Goal: Task Accomplishment & Management: Complete application form

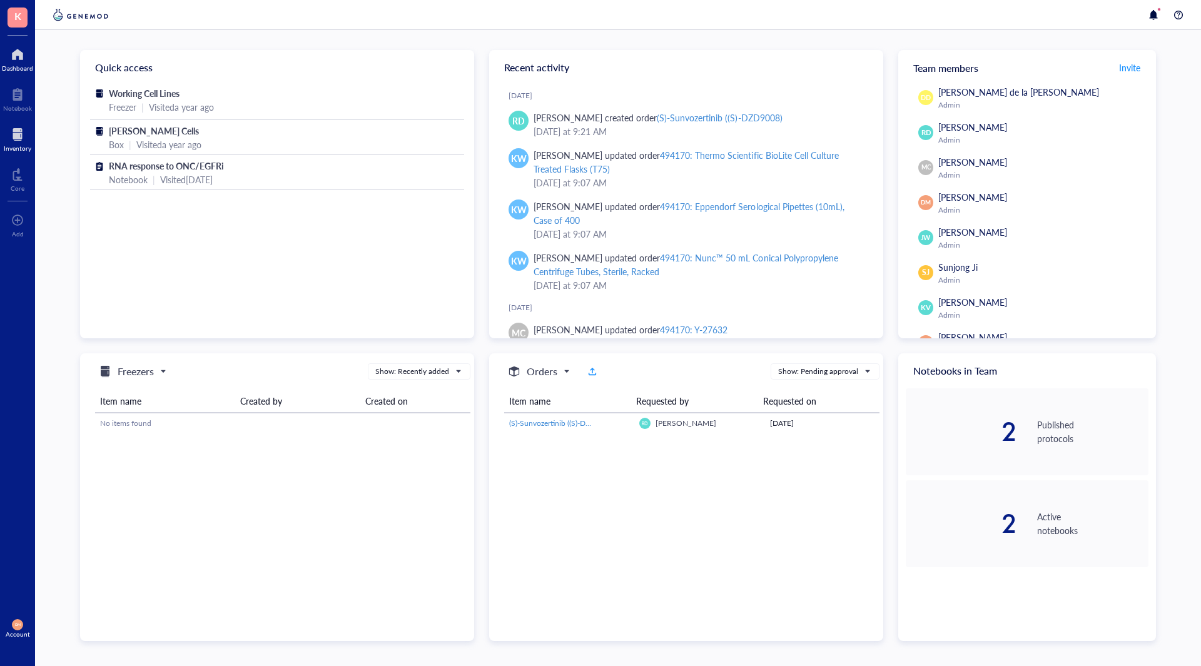
click at [17, 126] on div at bounding box center [18, 134] width 28 height 20
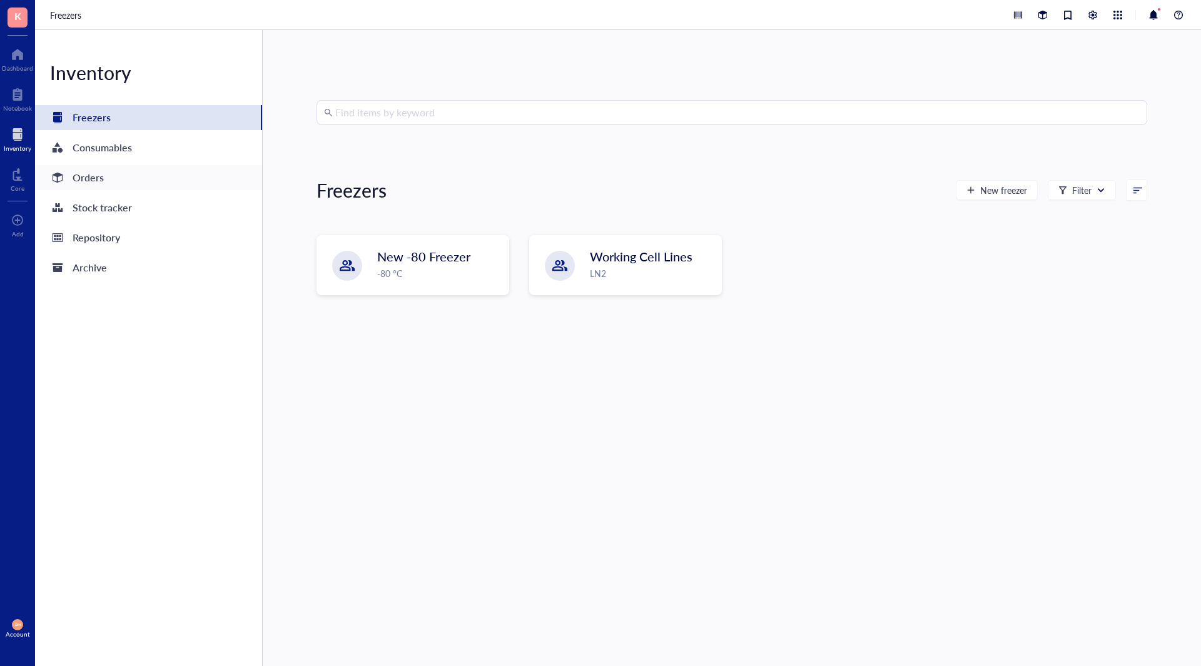
click at [89, 178] on div "Orders" at bounding box center [88, 178] width 31 height 18
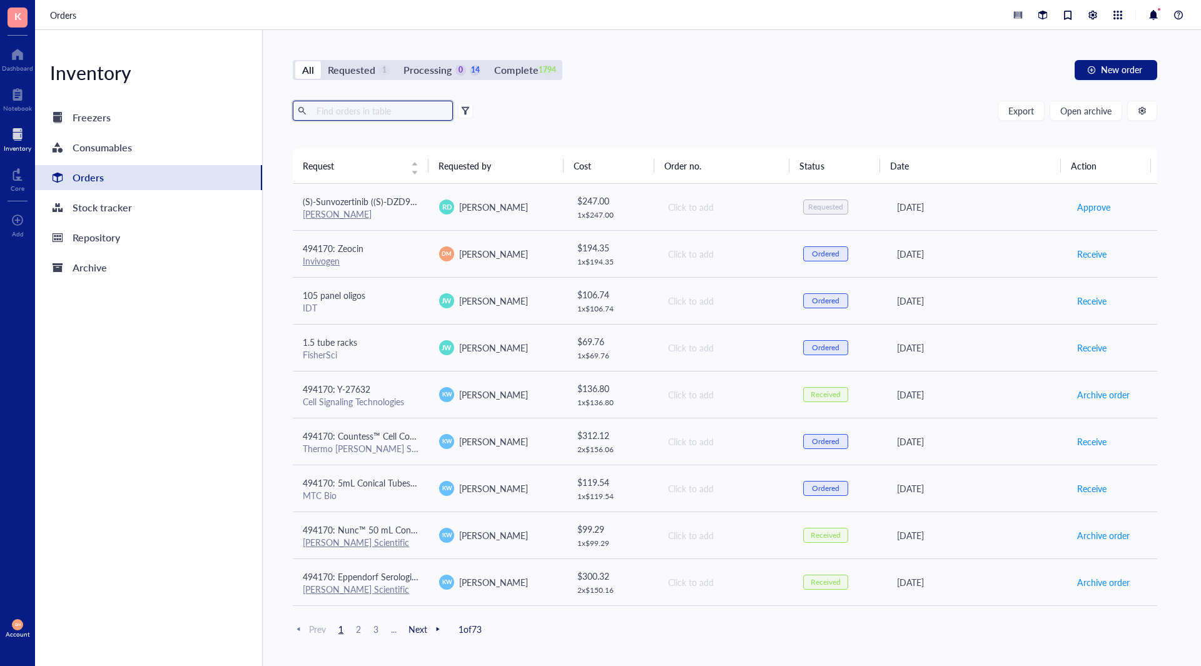
click at [371, 110] on input "text" at bounding box center [379, 110] width 136 height 19
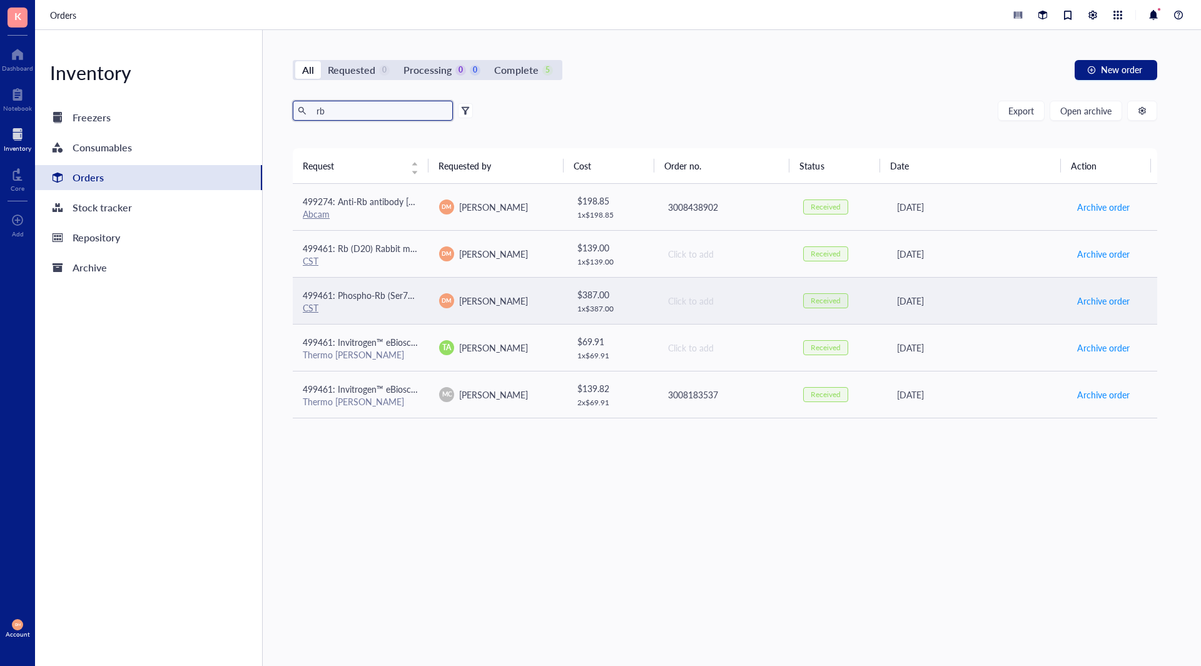
type input "rb"
click at [395, 293] on span "499461: Phospho-Rb (Ser780) (C84F6) Rabbit mAb" at bounding box center [402, 295] width 199 height 13
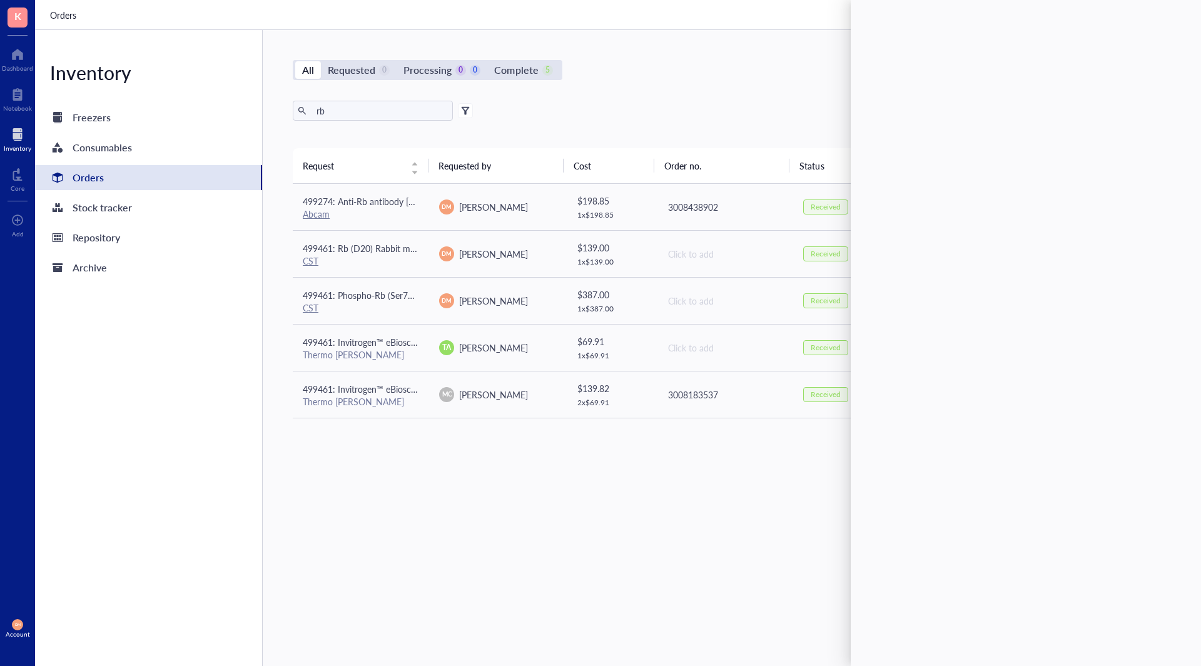
click at [669, 58] on div "All Requested 0 Processing 0 0 Complete 5 New order rb Export Open archive Requ…" at bounding box center [725, 348] width 924 height 636
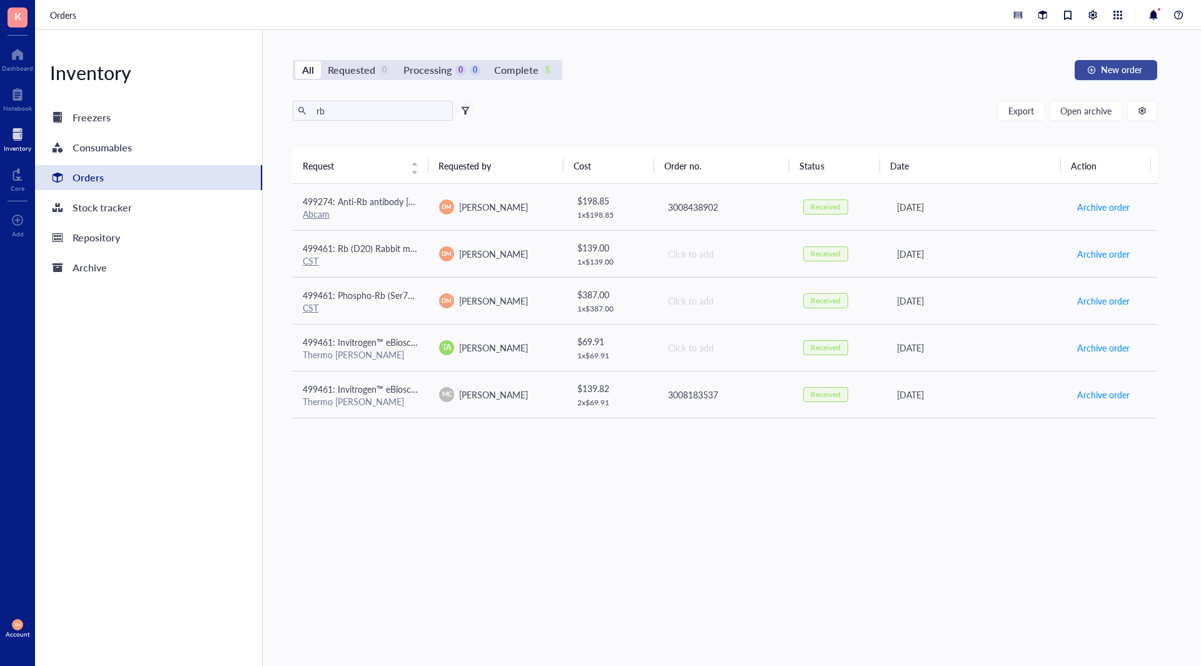
click at [1142, 67] on span "New order" at bounding box center [1121, 69] width 41 height 10
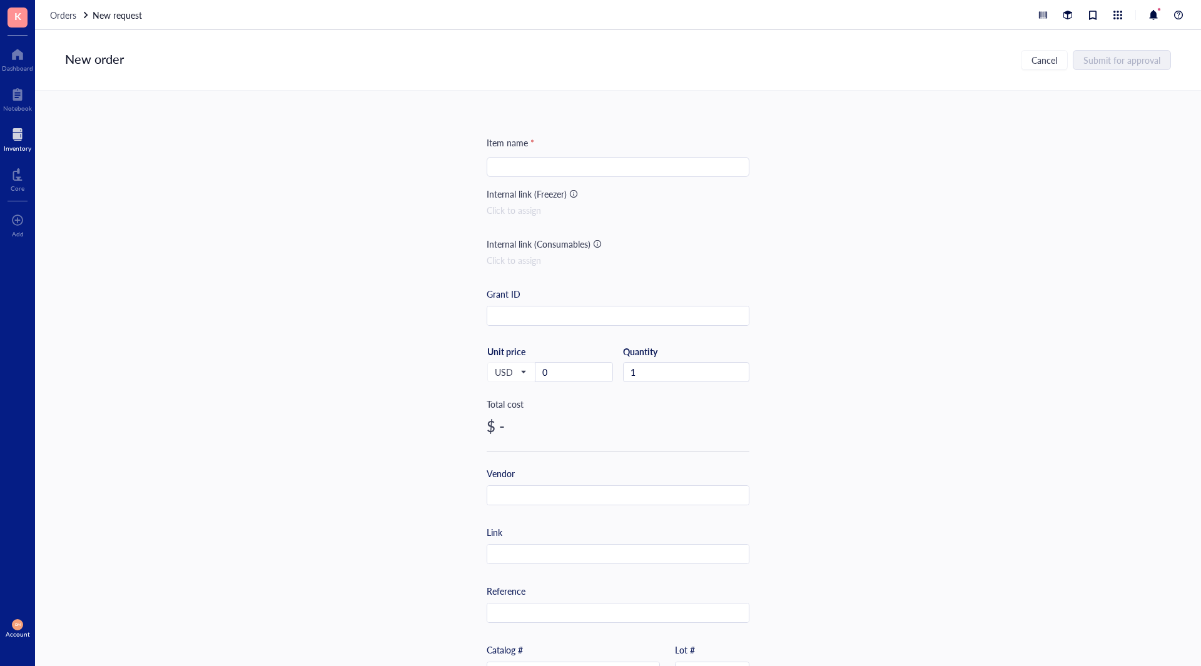
click at [540, 157] on div at bounding box center [618, 167] width 263 height 20
click at [531, 550] on input "text" at bounding box center [617, 555] width 261 height 20
paste input "[URL][DOMAIN_NAME]"
type input "[URL][DOMAIN_NAME]"
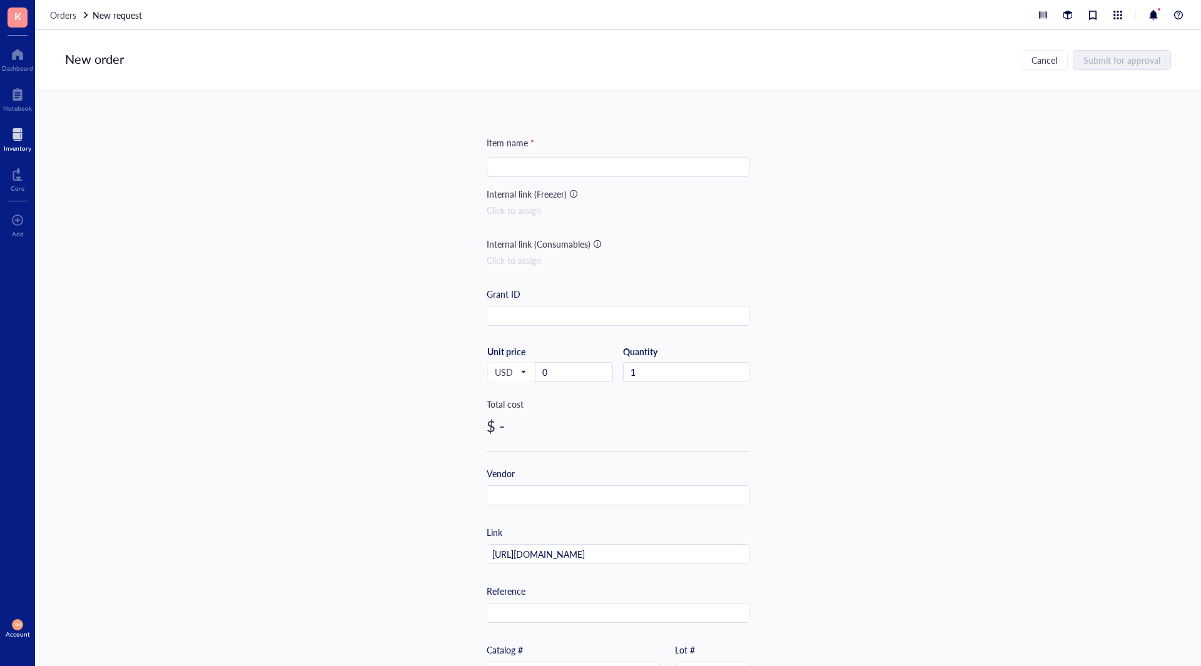
click at [816, 510] on div "Item name * Internal link (Freezer) Click to assign Internal link (Consumables)…" at bounding box center [618, 378] width 1166 height 575
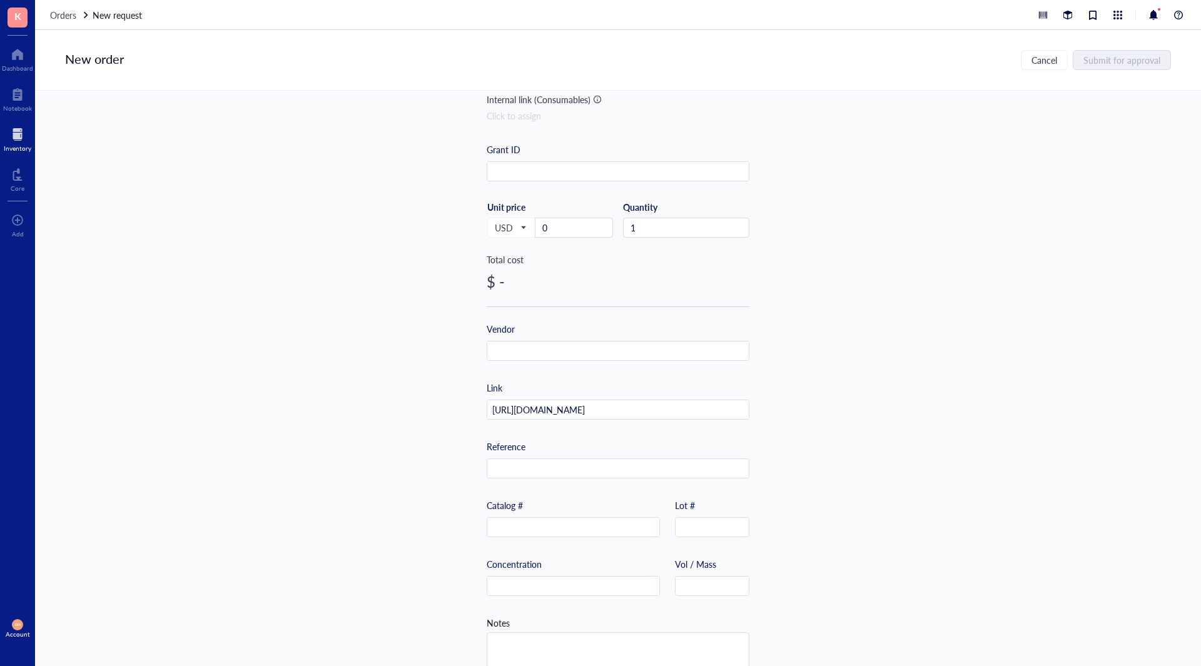
scroll to position [167, 0]
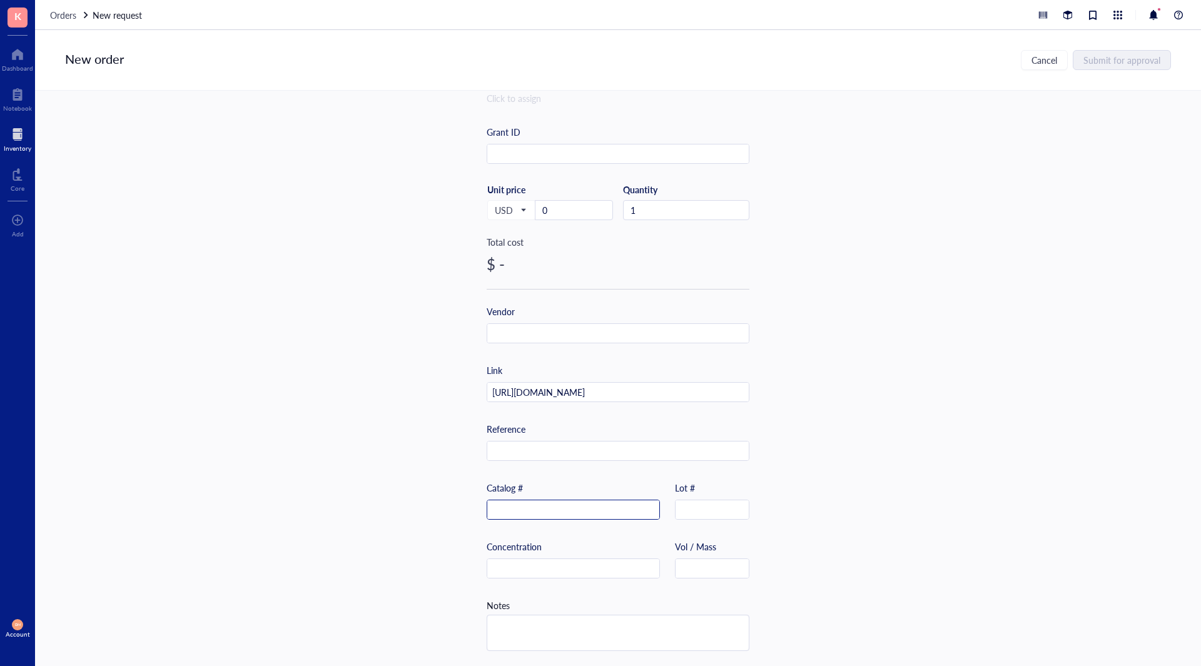
click at [567, 509] on input "text" at bounding box center [573, 510] width 172 height 20
type input "8516"
click at [877, 595] on div "Item name * Internal link (Freezer) Click to assign Internal link (Consumables)…" at bounding box center [618, 378] width 1166 height 575
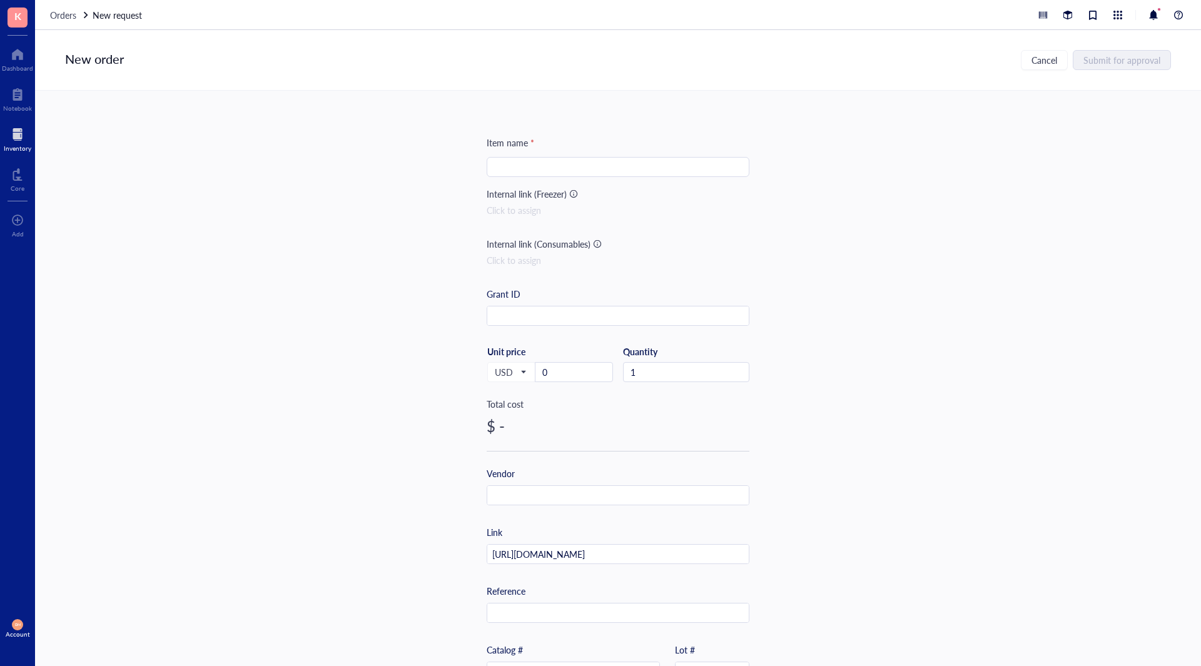
click at [512, 165] on input "search" at bounding box center [618, 167] width 248 height 19
paste input "Phospho-Rb (Ser807/811) (D20B12) XP® Rabbit mAb"
type input "Phospho-Rb (Ser807/811) (D20B12) XP® Rabbit mAb"
click at [958, 426] on div "Item name * Phospho-Rb (Ser807/811) (D20B12) XP® Rabbit mAb Phospho-Rb (Ser807/…" at bounding box center [618, 378] width 1166 height 575
click at [593, 496] on input "text" at bounding box center [617, 496] width 261 height 20
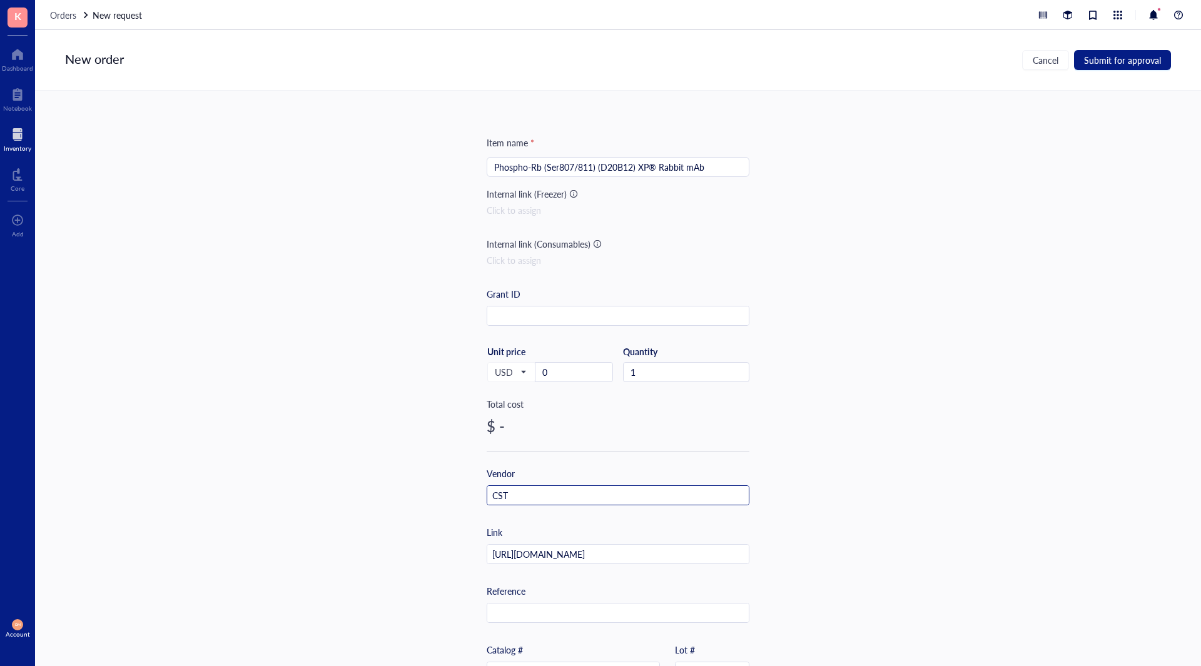
type input "CST"
click at [849, 423] on div "Item name * Phospho-Rb (Ser807/811) (D20B12) XP® Rabbit mAb Internal link (Free…" at bounding box center [618, 378] width 1166 height 575
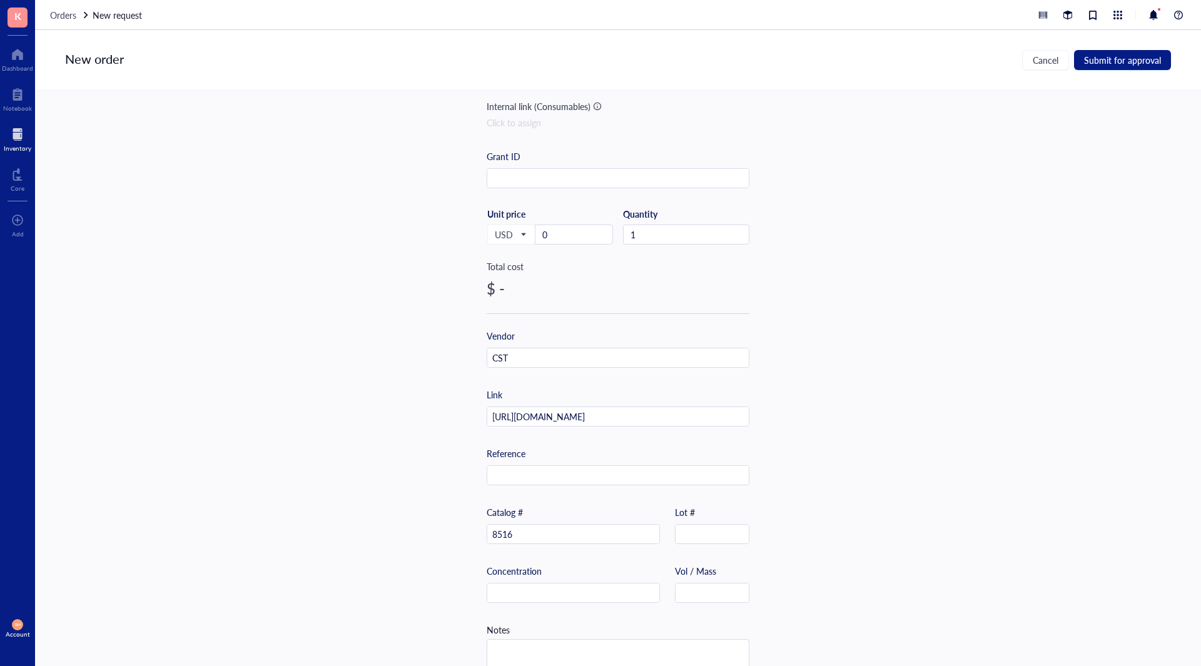
scroll to position [167, 0]
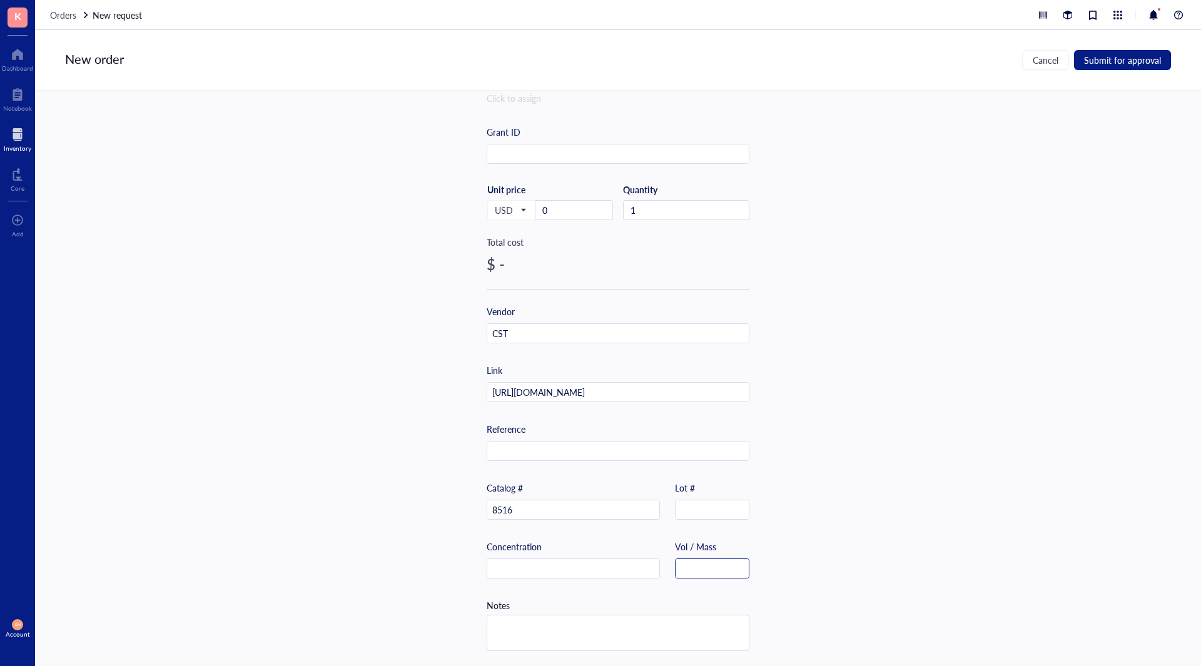
click at [696, 565] on input "text" at bounding box center [712, 569] width 73 height 20
click at [688, 564] on input "20uL" at bounding box center [712, 569] width 73 height 20
type input "20 uL"
click at [842, 557] on div "Item name * Phospho-Rb (Ser807/811) (D20B12) XP® Rabbit mAb Internal link (Free…" at bounding box center [618, 378] width 1166 height 575
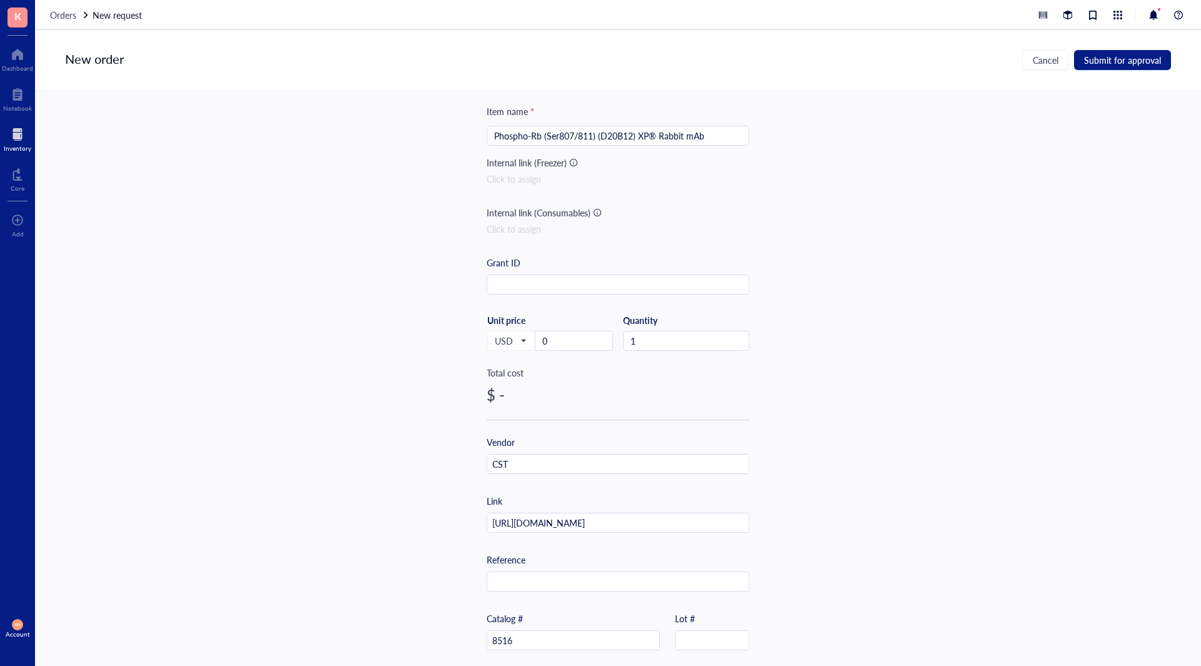
scroll to position [0, 0]
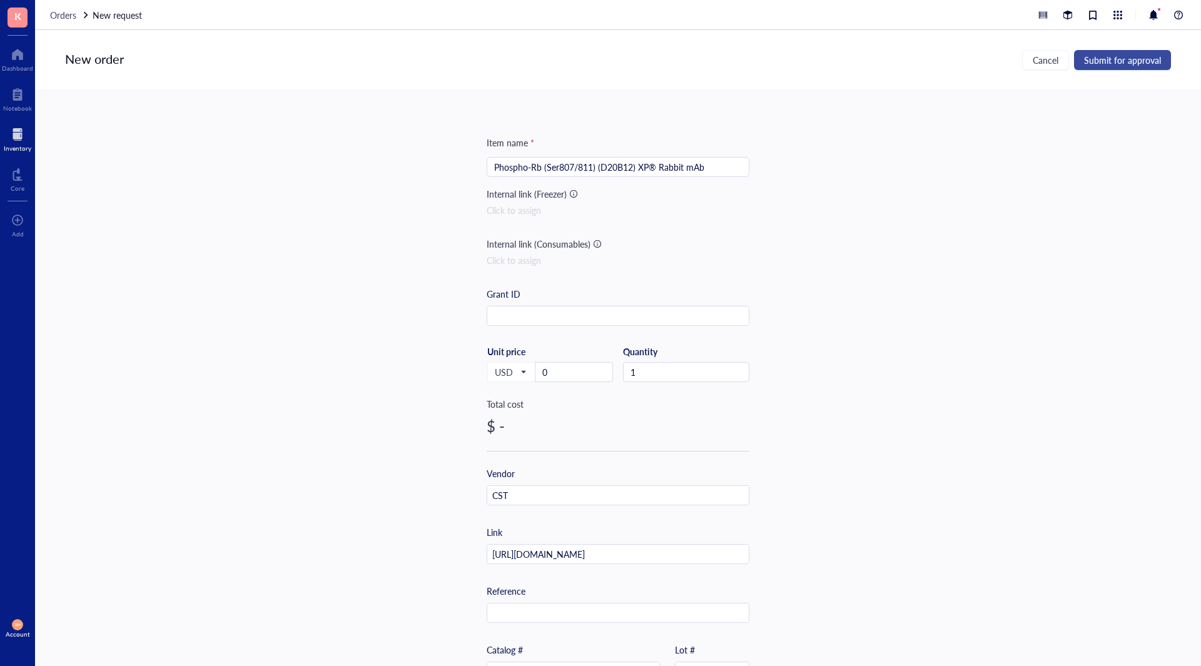
click at [1135, 59] on span "Submit for approval" at bounding box center [1122, 60] width 77 height 10
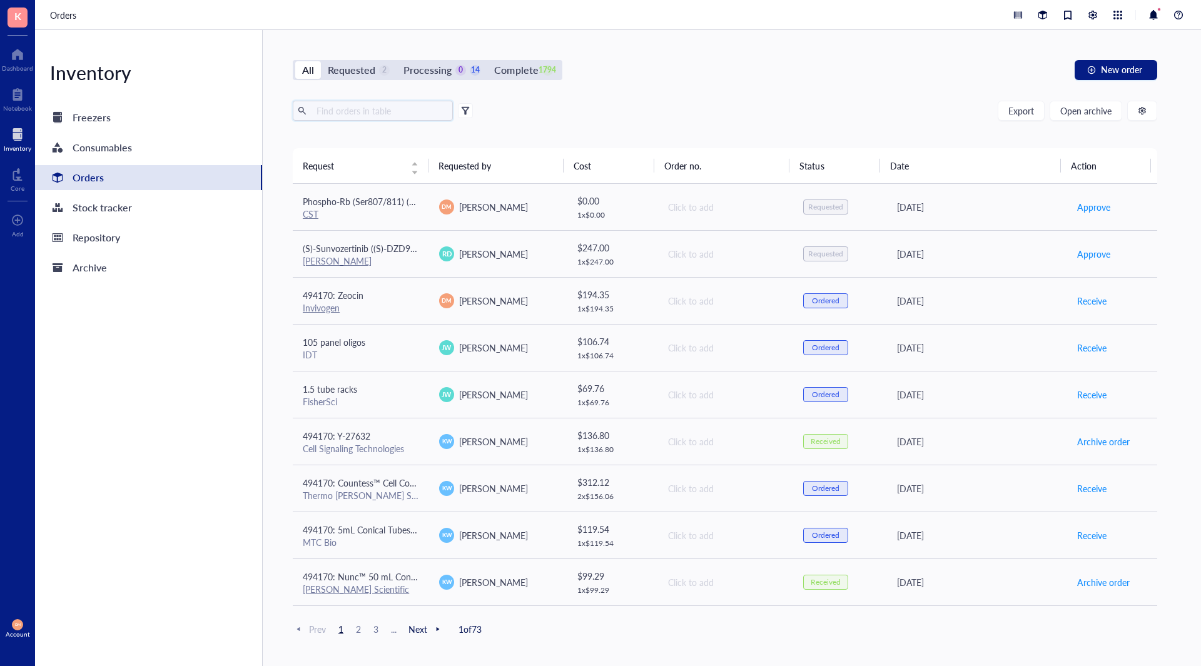
click at [353, 110] on input "text" at bounding box center [379, 110] width 136 height 19
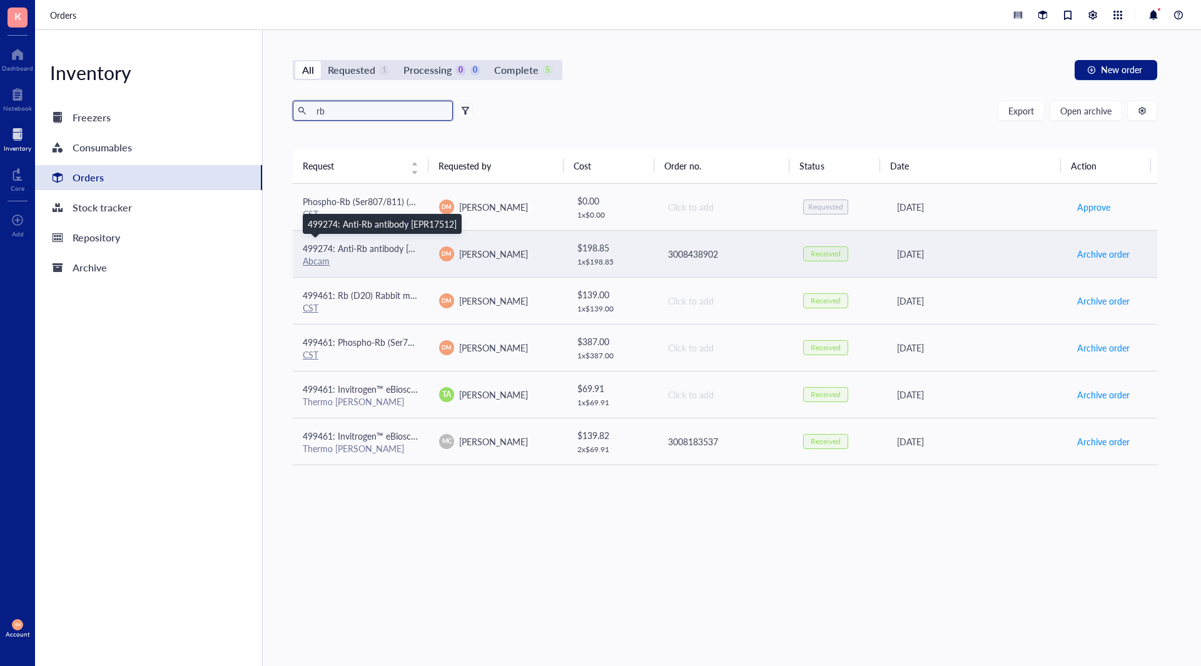
type input "rb"
click at [401, 248] on span "499274: Anti-Rb antibody [EPR17512]" at bounding box center [377, 248] width 149 height 13
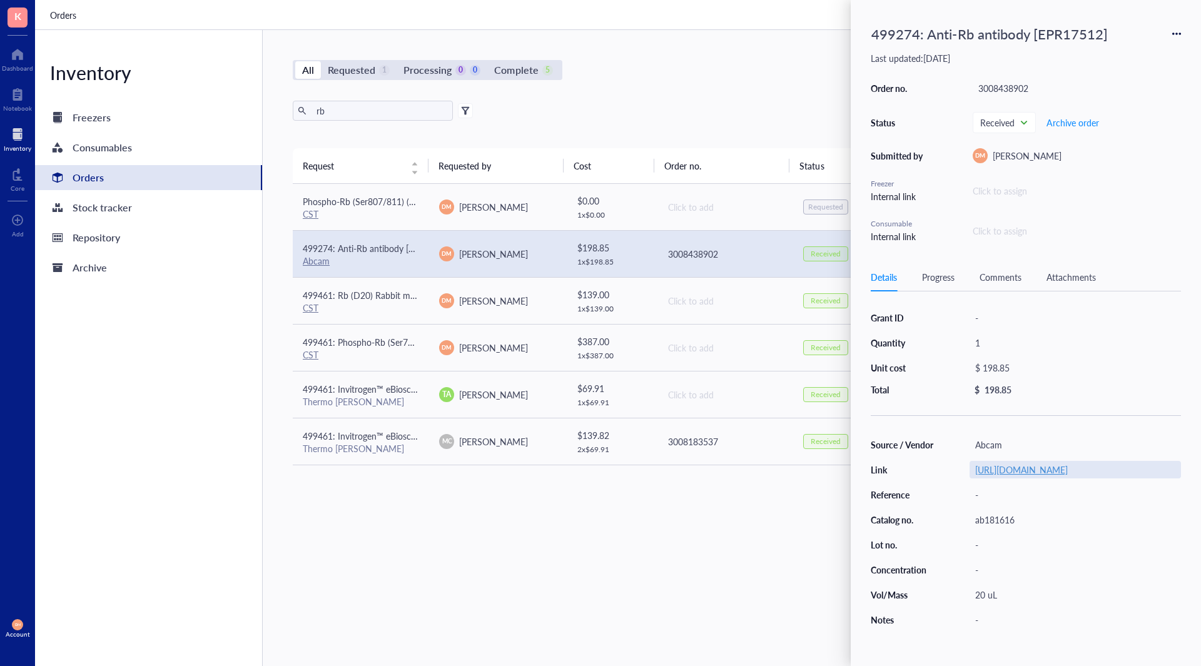
click at [1068, 476] on link "[URL][DOMAIN_NAME]" at bounding box center [1021, 469] width 93 height 13
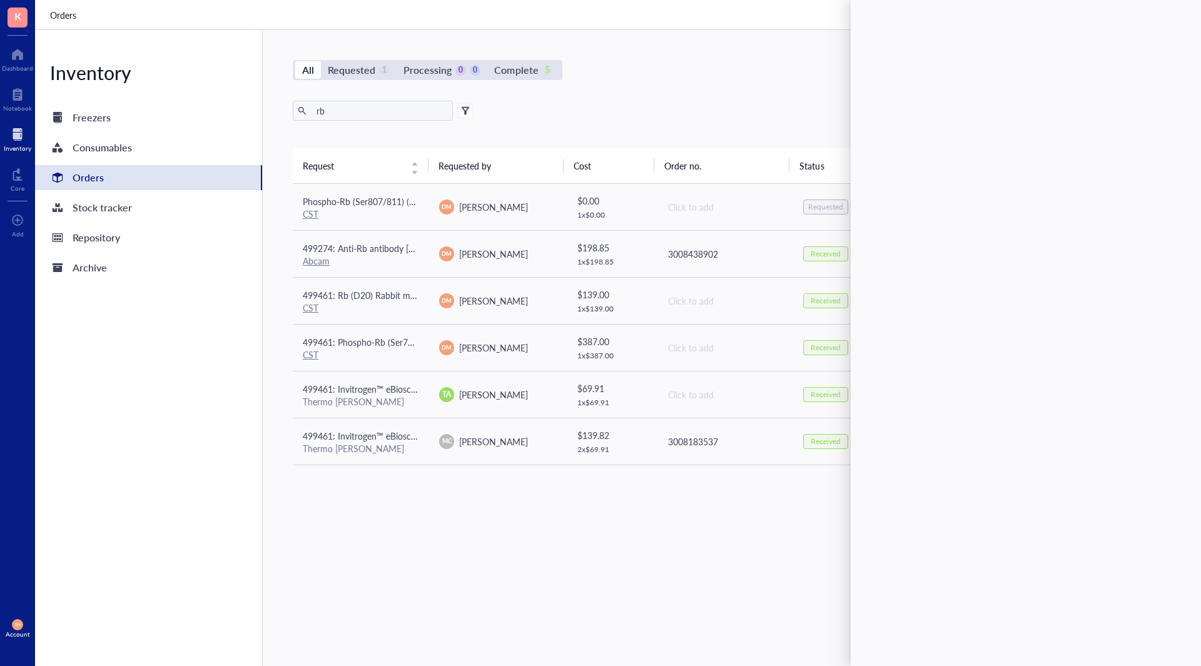
click at [747, 58] on div "All Requested 1 Processing 0 0 Complete 5 New order rb Export Open archive Requ…" at bounding box center [725, 348] width 924 height 636
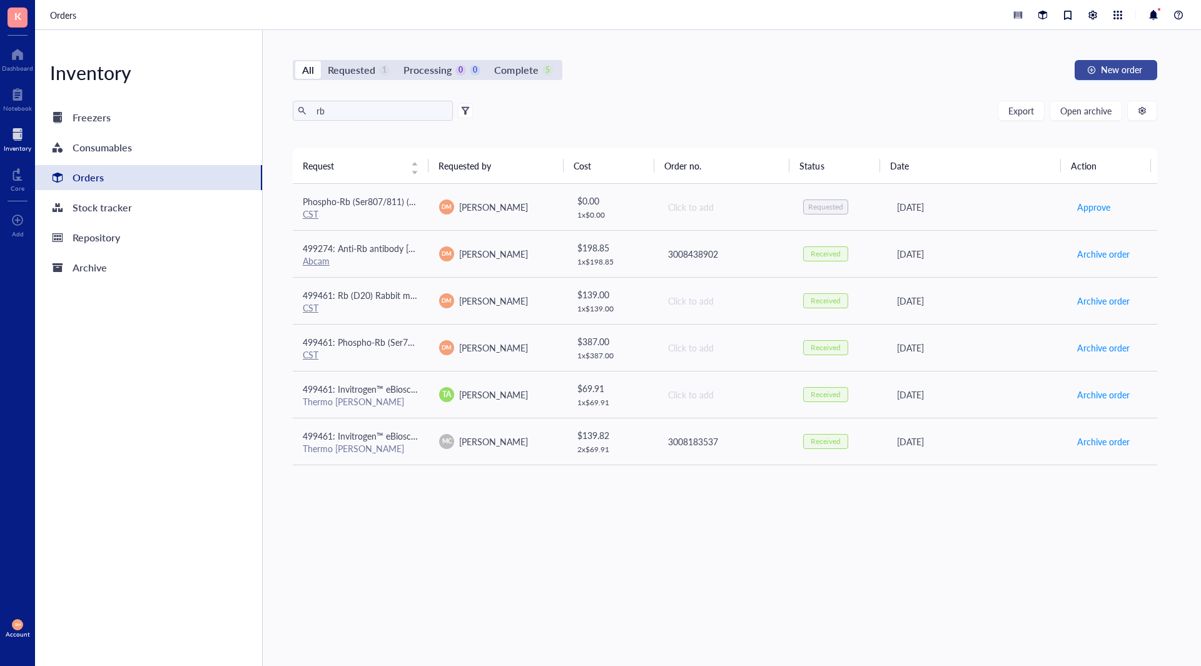
click at [1114, 60] on button "New order" at bounding box center [1116, 70] width 83 height 20
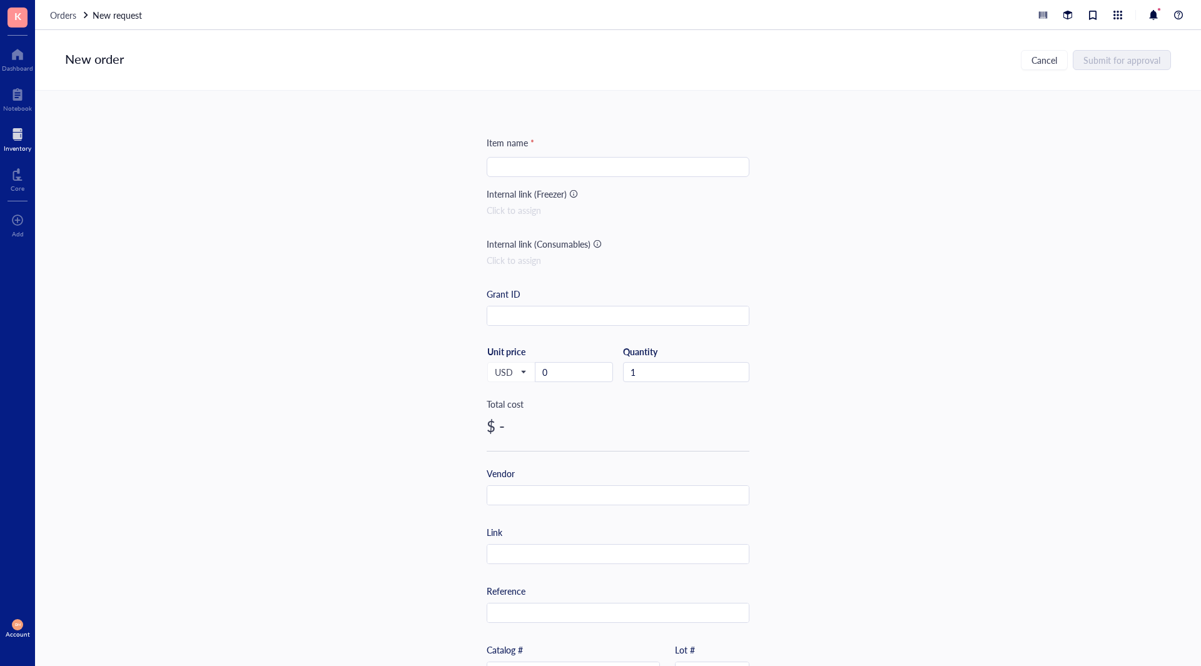
click at [582, 173] on input "search" at bounding box center [618, 167] width 248 height 19
click at [509, 569] on div "Item name * Internal link (Freezer) Click to assign Internal link (Consumables)…" at bounding box center [618, 482] width 263 height 692
click at [514, 563] on input "text" at bounding box center [617, 555] width 261 height 20
paste input "[URL][DOMAIN_NAME]"
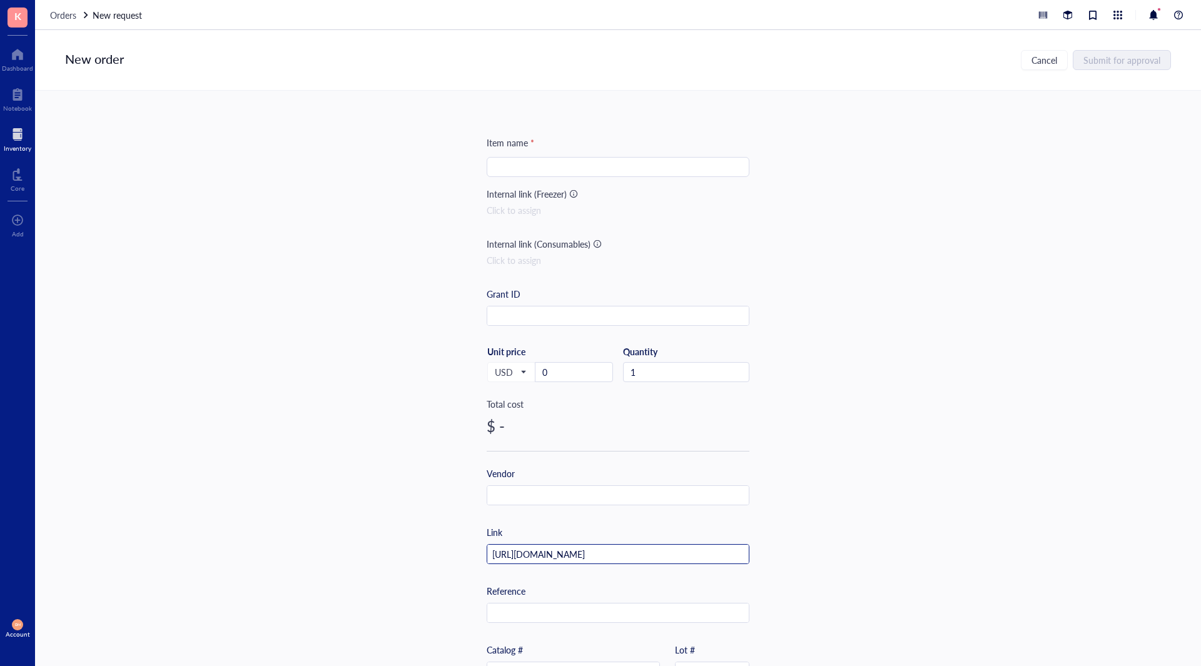
type input "[URL][DOMAIN_NAME]"
click at [512, 172] on input "search" at bounding box center [618, 167] width 248 height 19
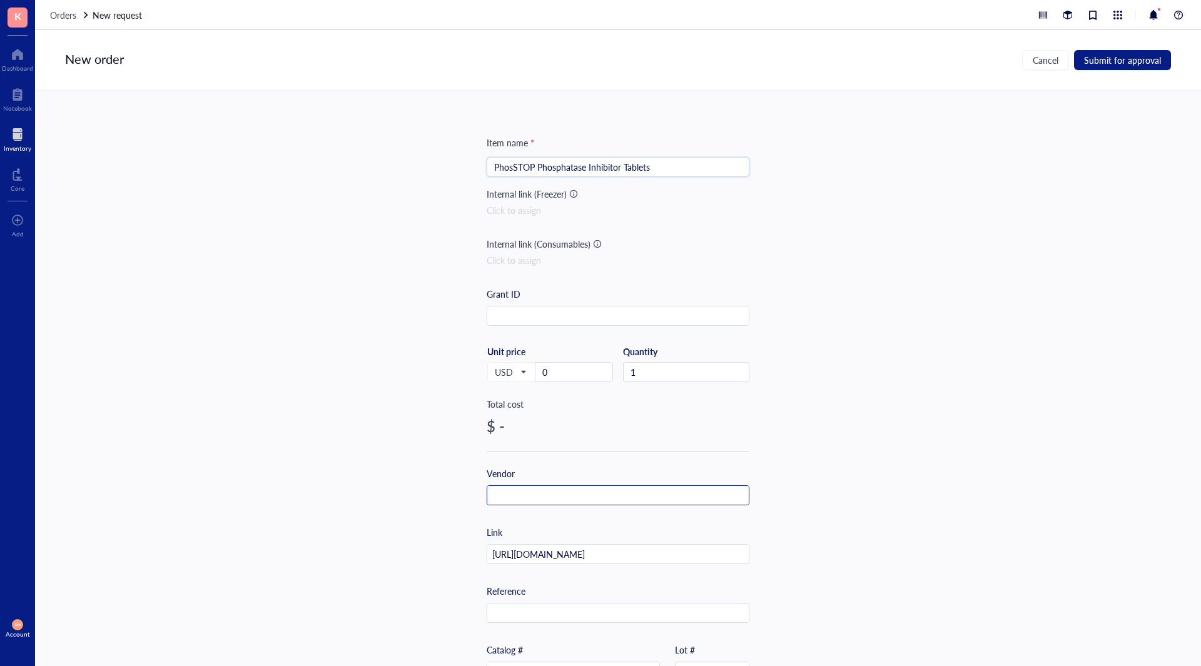
type input "PhosSTOP Phosphatase Inhibitor Tablets"
click at [581, 499] on input "text" at bounding box center [617, 496] width 261 height 20
type input "Millipore Sigma"
click at [846, 488] on div "Item name * PhosSTOP Phosphatase Inhibitor Tablets Internal link (Freezer) Clic…" at bounding box center [618, 378] width 1166 height 575
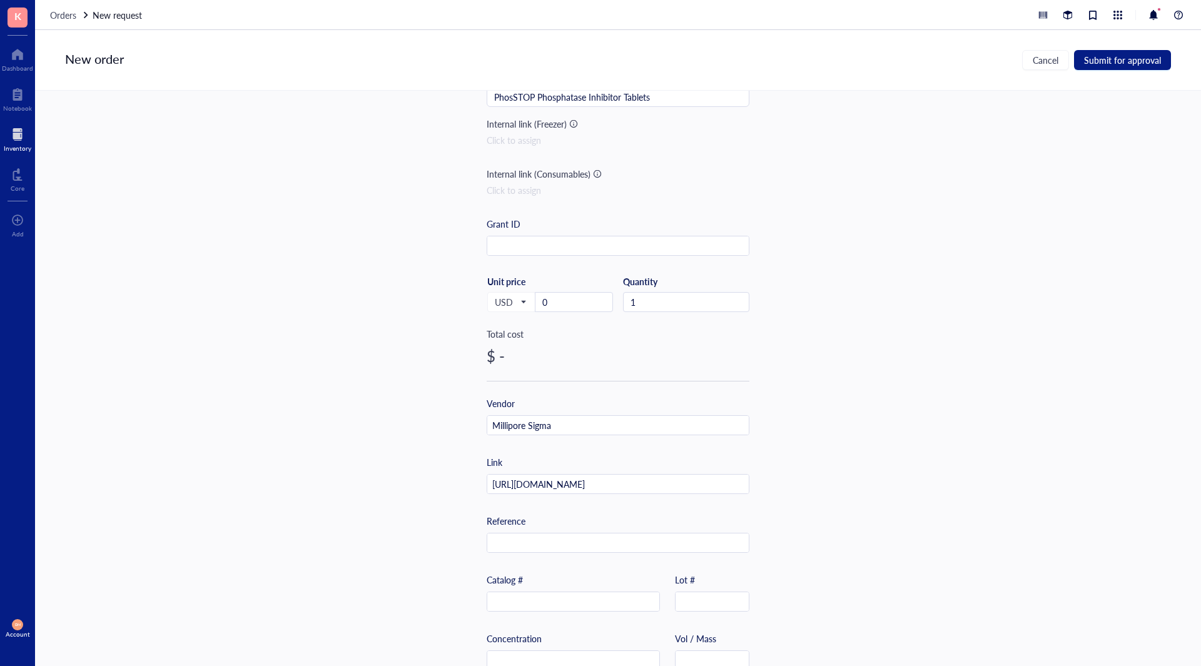
scroll to position [167, 0]
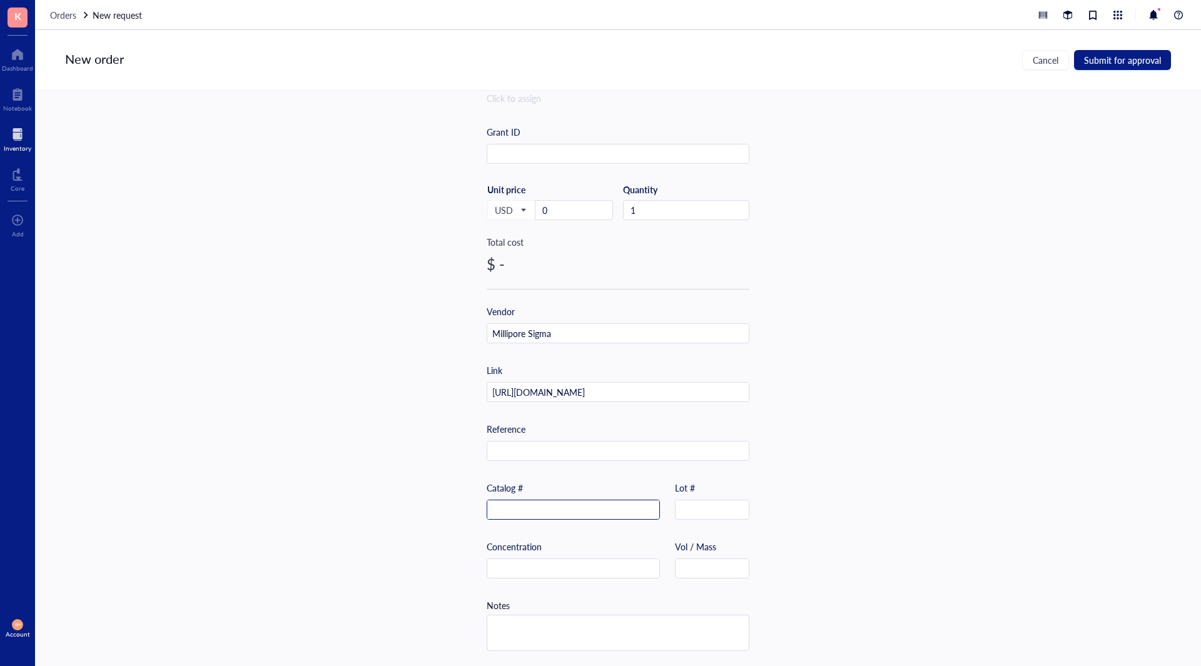
click at [535, 500] on input "text" at bounding box center [573, 510] width 172 height 20
paste input "4906845001"
type input "4906845001"
click at [730, 562] on input "text" at bounding box center [712, 569] width 73 height 20
type input "10 tablets"
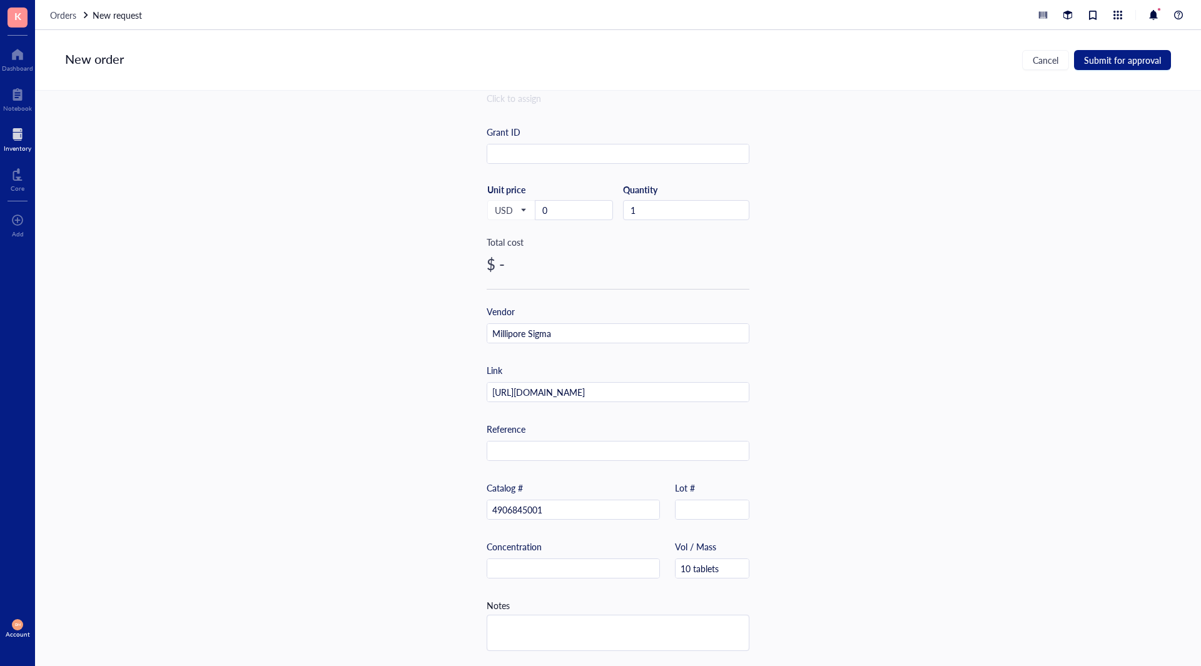
click at [800, 520] on div "Item name * PhosSTOP Phosphatase Inhibitor Tablets Internal link (Freezer) Clic…" at bounding box center [618, 378] width 1166 height 575
click at [1147, 62] on span "Submit for approval" at bounding box center [1122, 60] width 77 height 10
